Goal: Information Seeking & Learning: Find specific page/section

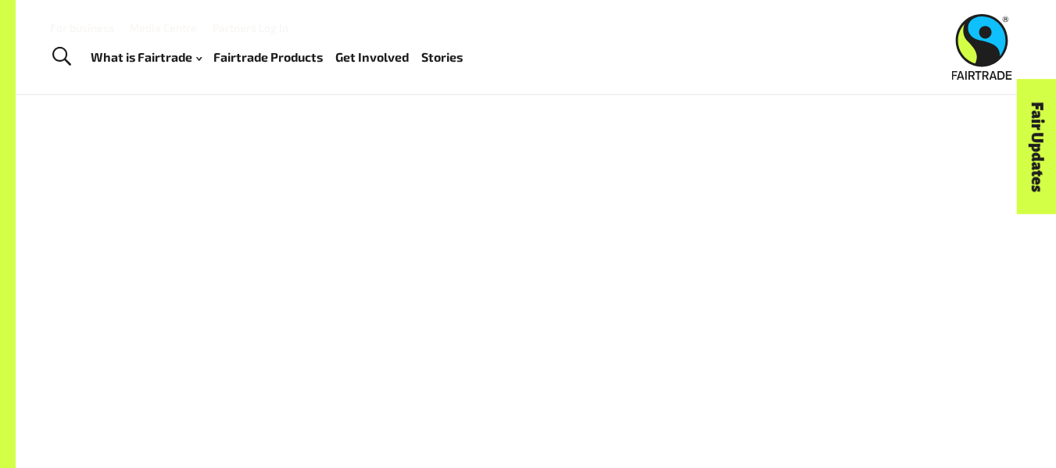
click at [255, 57] on link "Fairtrade Products" at bounding box center [267, 57] width 109 height 23
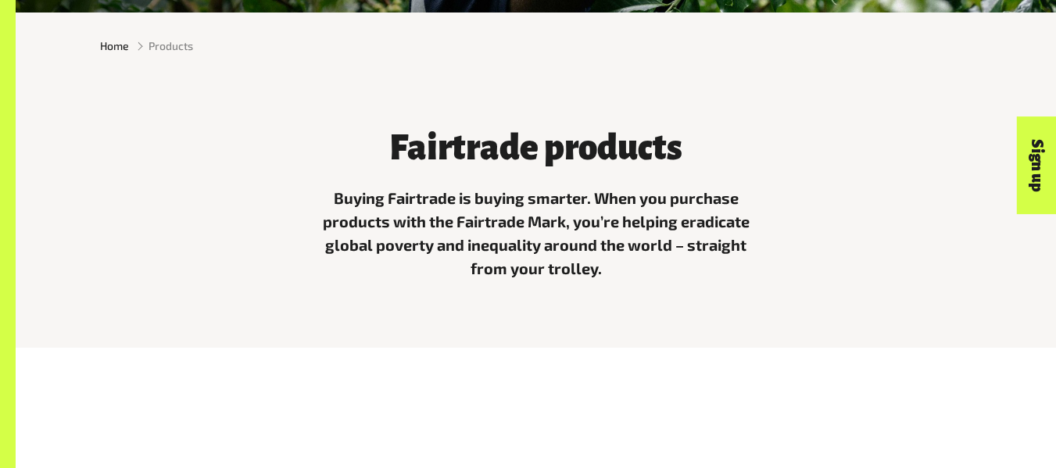
scroll to position [819, 0]
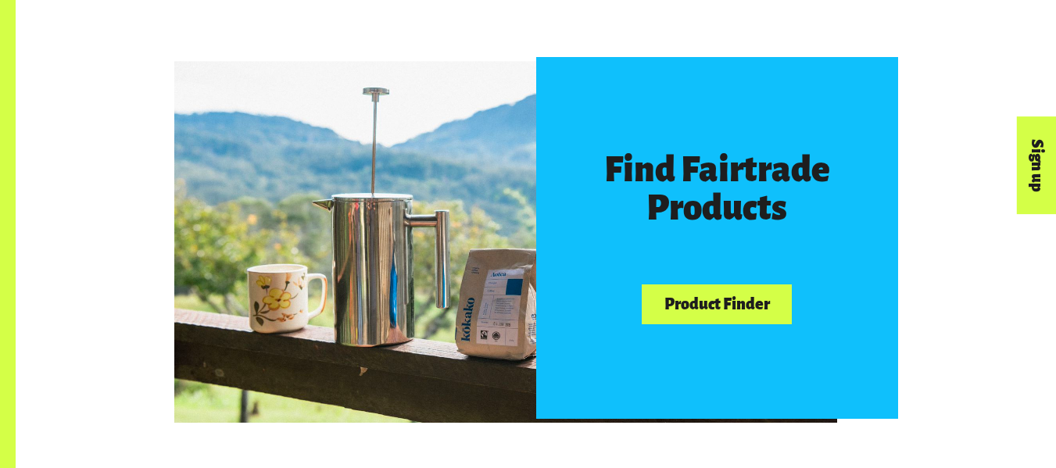
click at [708, 308] on link "Product Finder" at bounding box center [717, 305] width 150 height 40
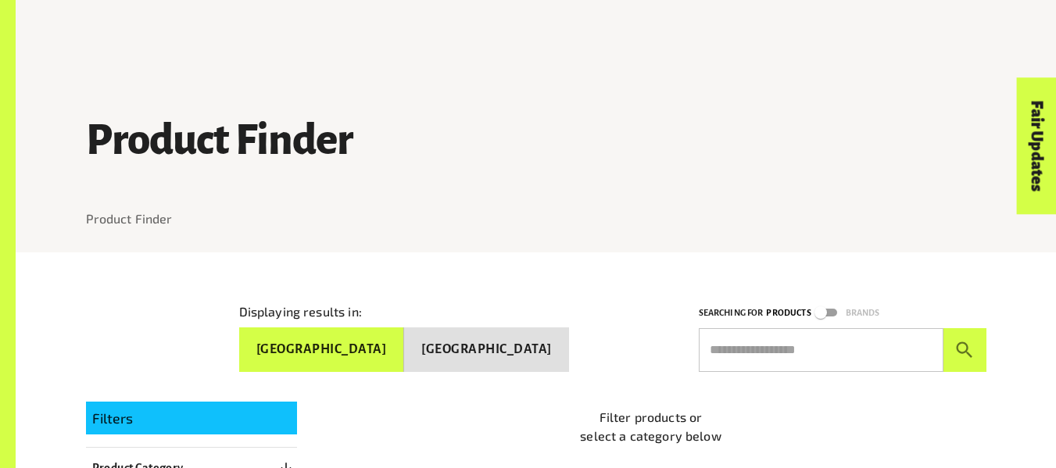
scroll to position [410, 0]
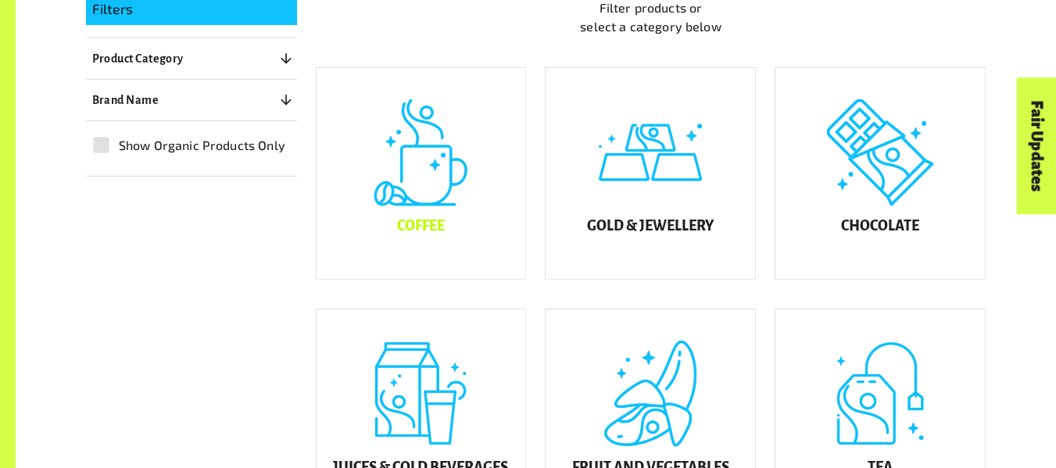
click at [437, 186] on div "Coffee" at bounding box center [421, 173] width 209 height 211
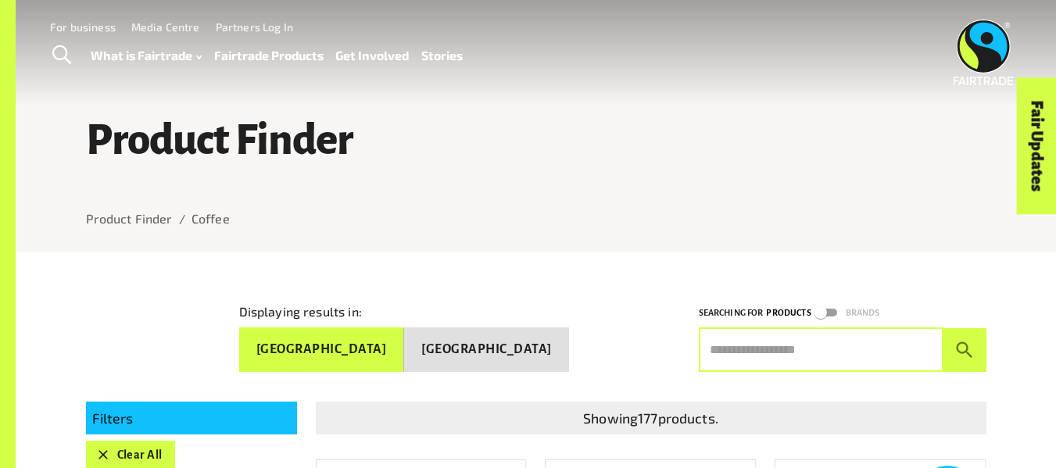
click at [729, 345] on input "text" at bounding box center [821, 350] width 245 height 44
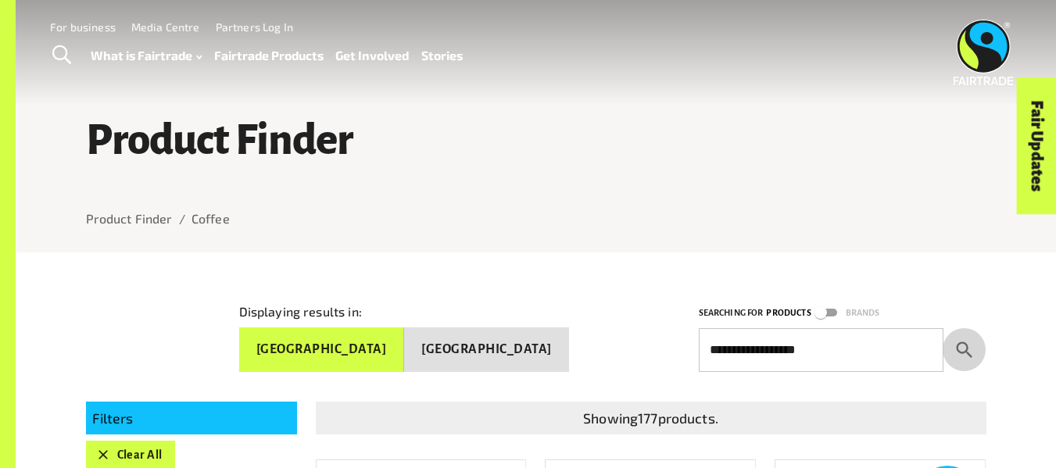
click at [961, 347] on icon "submit" at bounding box center [964, 349] width 21 height 21
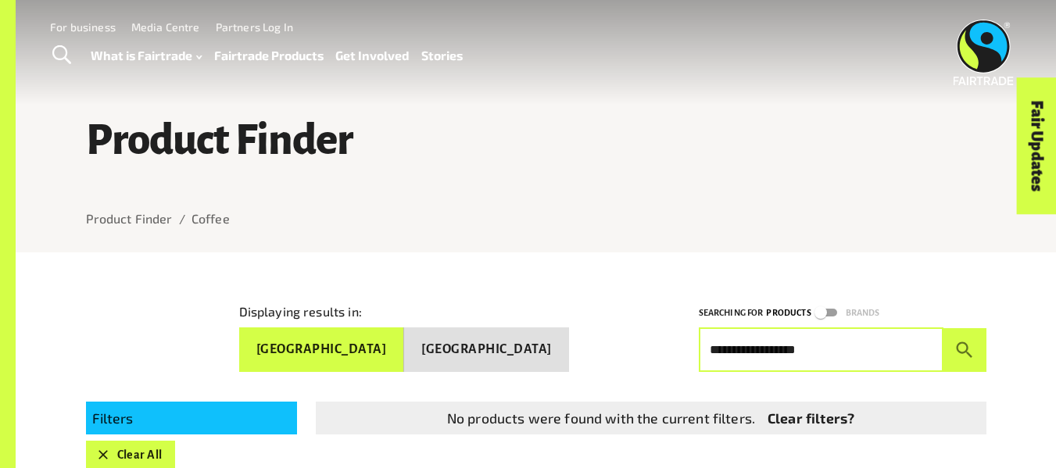
click at [829, 348] on input "**********" at bounding box center [821, 350] width 245 height 44
type input "**********"
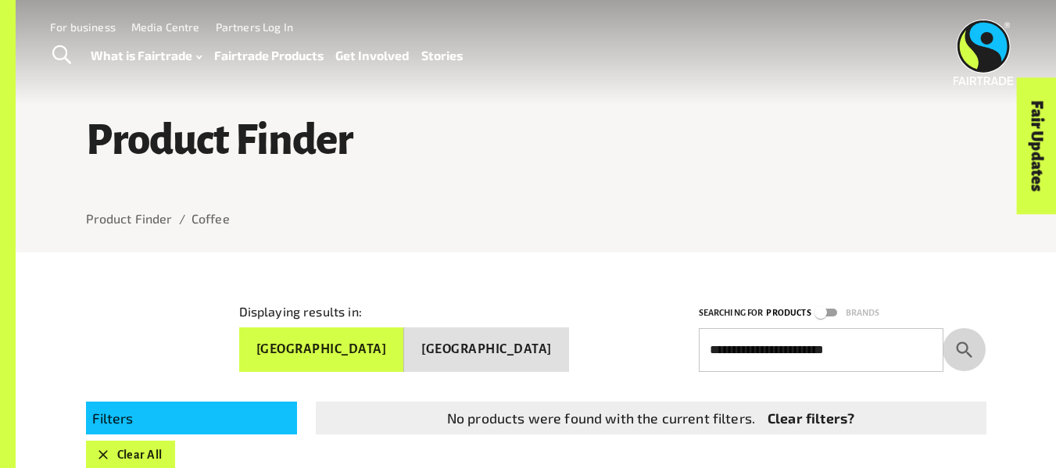
click at [962, 345] on icon "submit" at bounding box center [964, 349] width 21 height 21
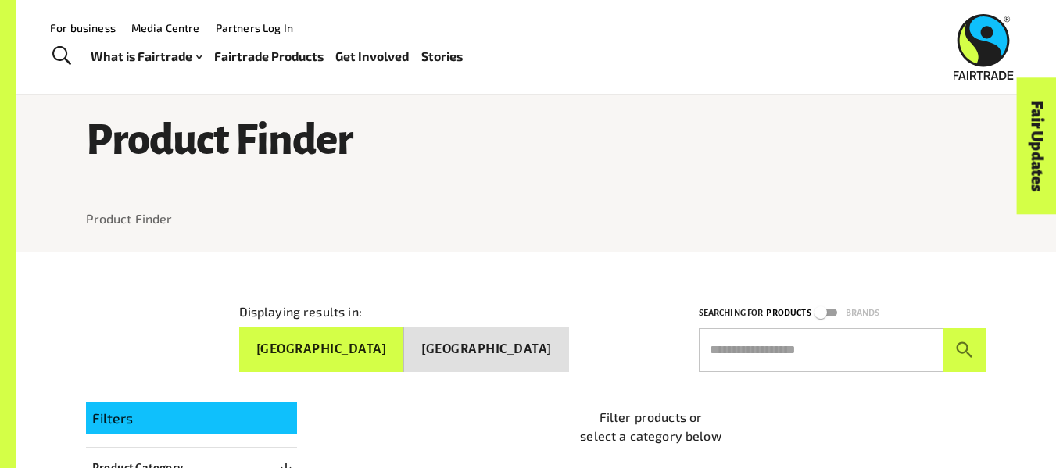
scroll to position [410, 0]
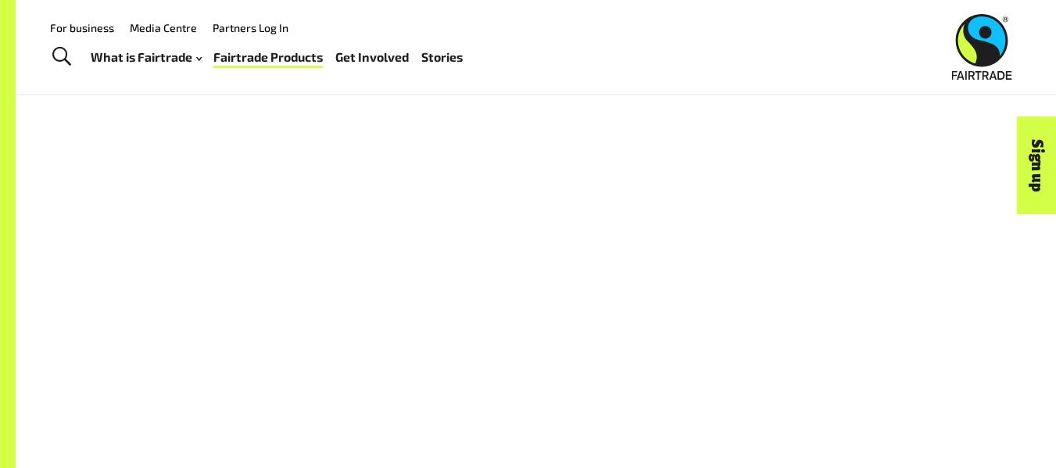
scroll to position [819, 0]
